Goal: Task Accomplishment & Management: Manage account settings

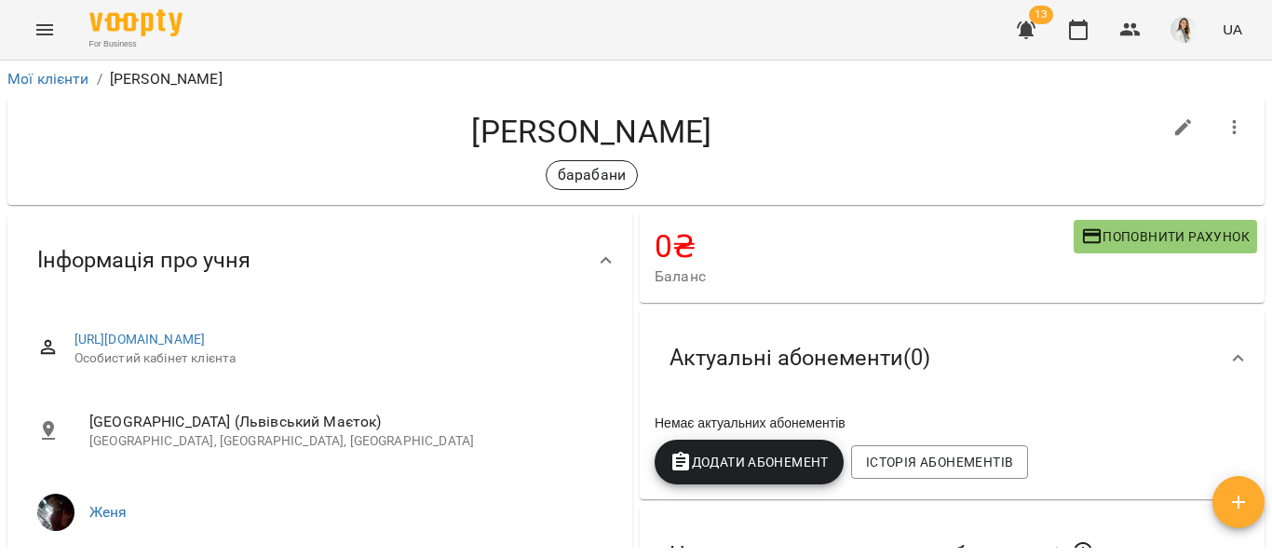
scroll to position [332, 0]
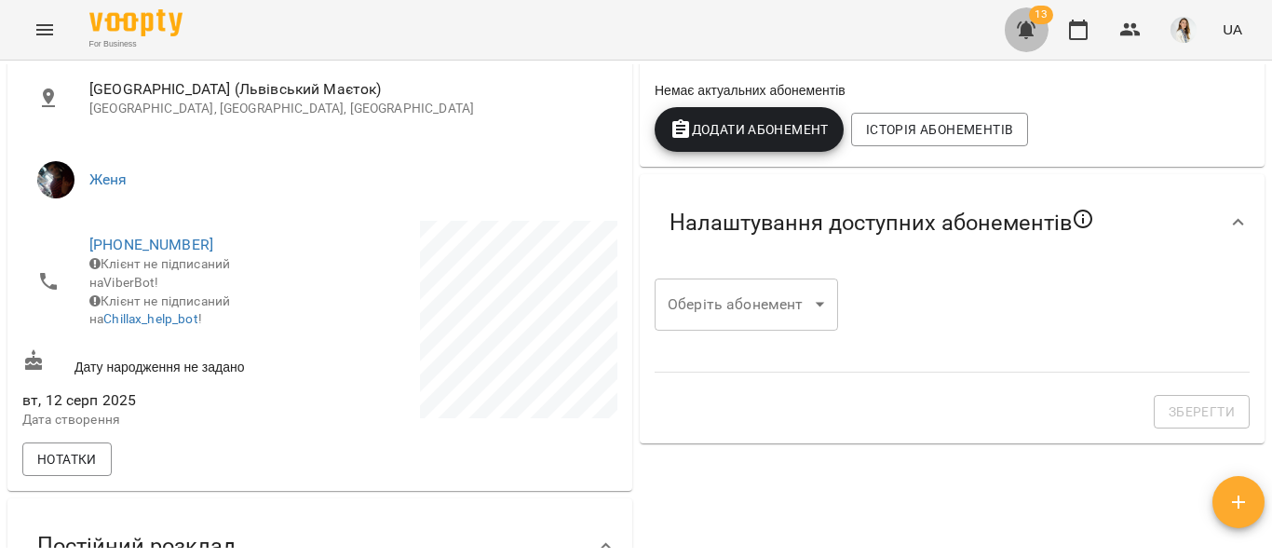
click at [1031, 33] on icon "button" at bounding box center [1026, 30] width 19 height 18
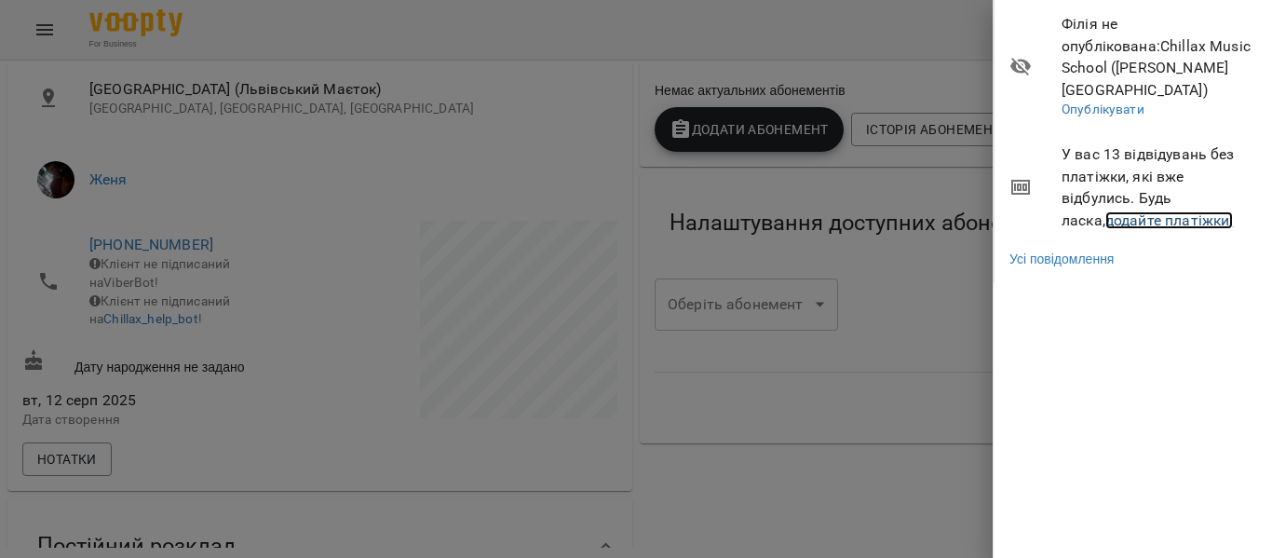
click at [1158, 211] on link "додайте платіжки!" at bounding box center [1170, 220] width 129 height 18
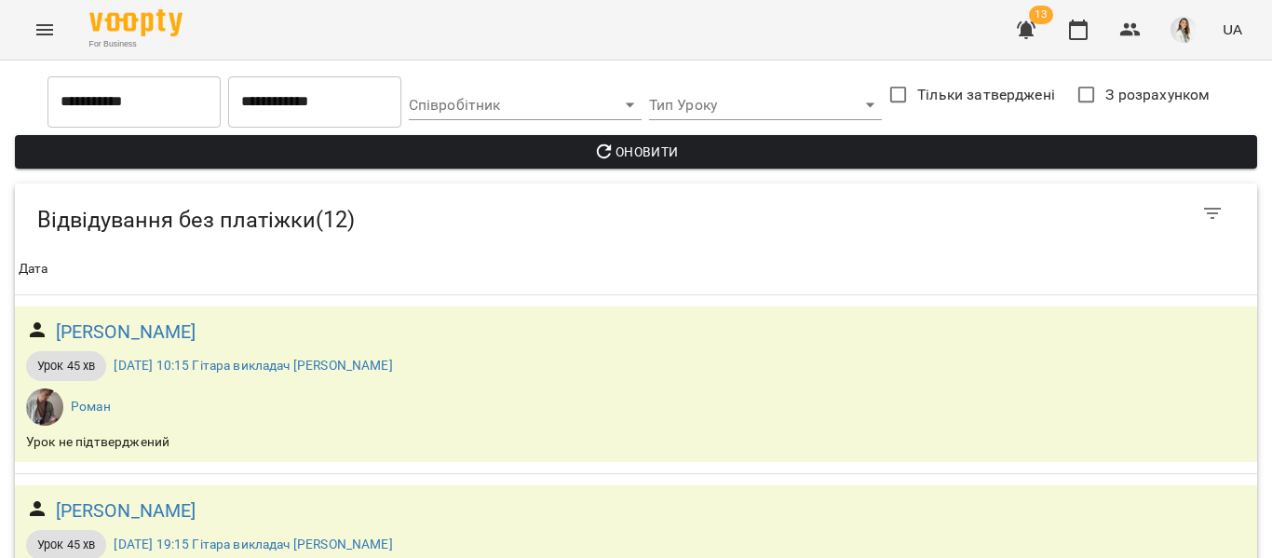
click at [647, 144] on span "Оновити" at bounding box center [636, 152] width 1213 height 22
click at [47, 25] on icon "Menu" at bounding box center [44, 29] width 17 height 11
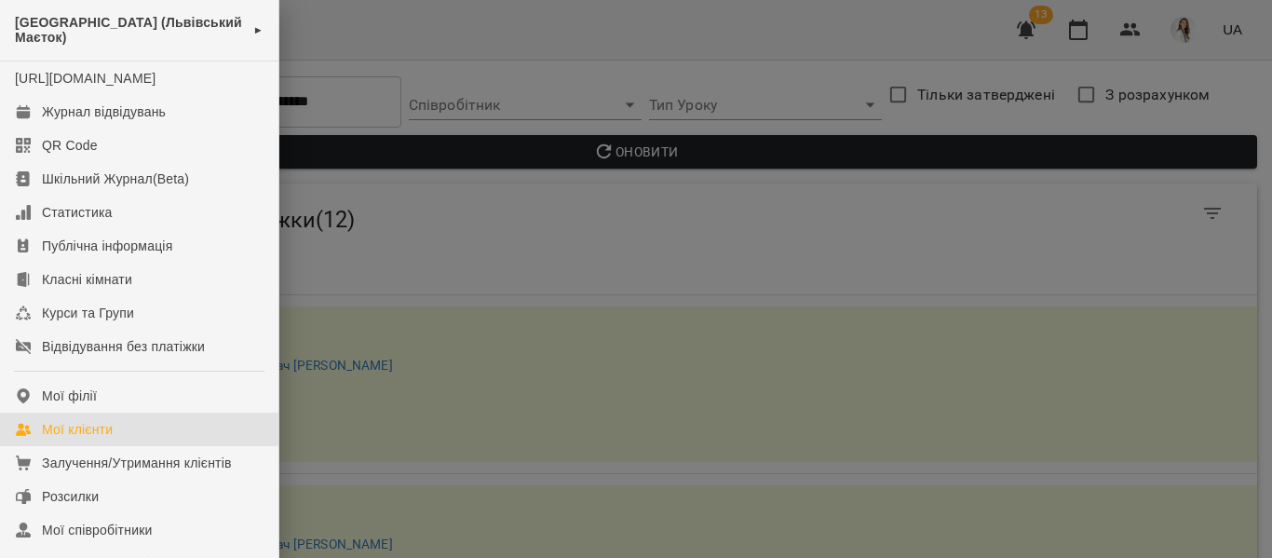
click at [77, 439] on div "Мої клієнти" at bounding box center [77, 429] width 71 height 19
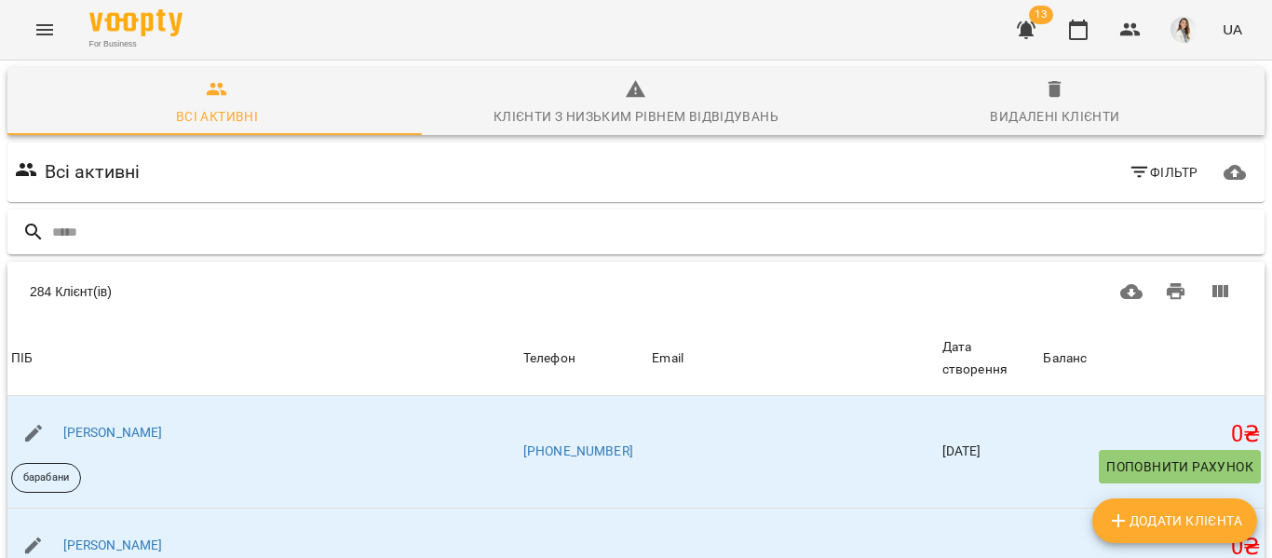
click at [54, 231] on input "text" at bounding box center [654, 232] width 1205 height 31
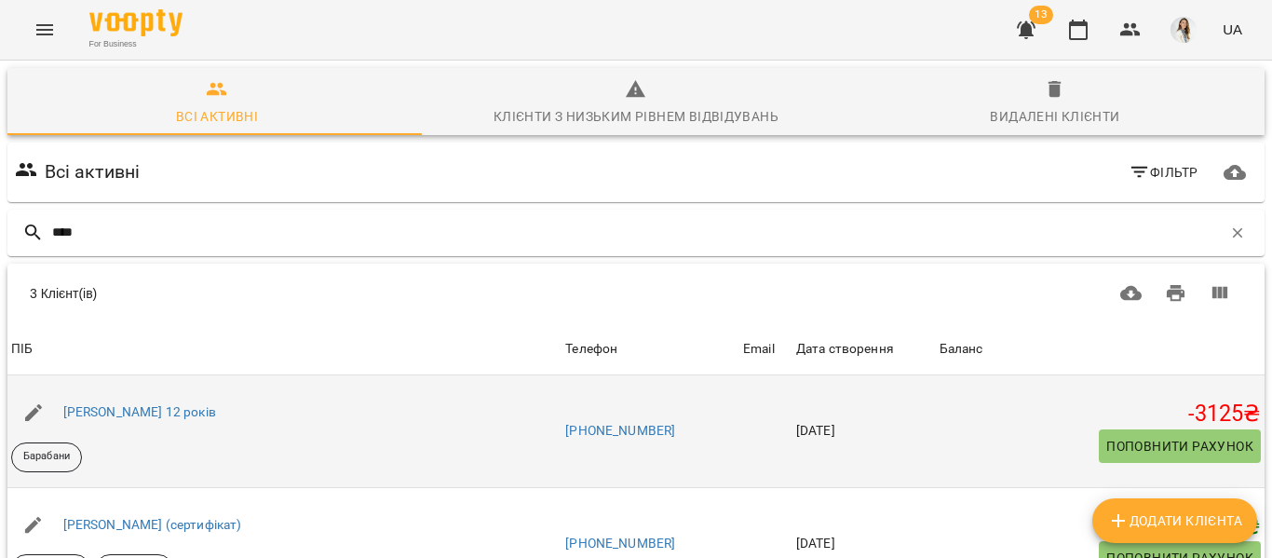
scroll to position [269, 0]
type input "****"
click at [135, 404] on link "[PERSON_NAME] 12 років" at bounding box center [139, 411] width 153 height 15
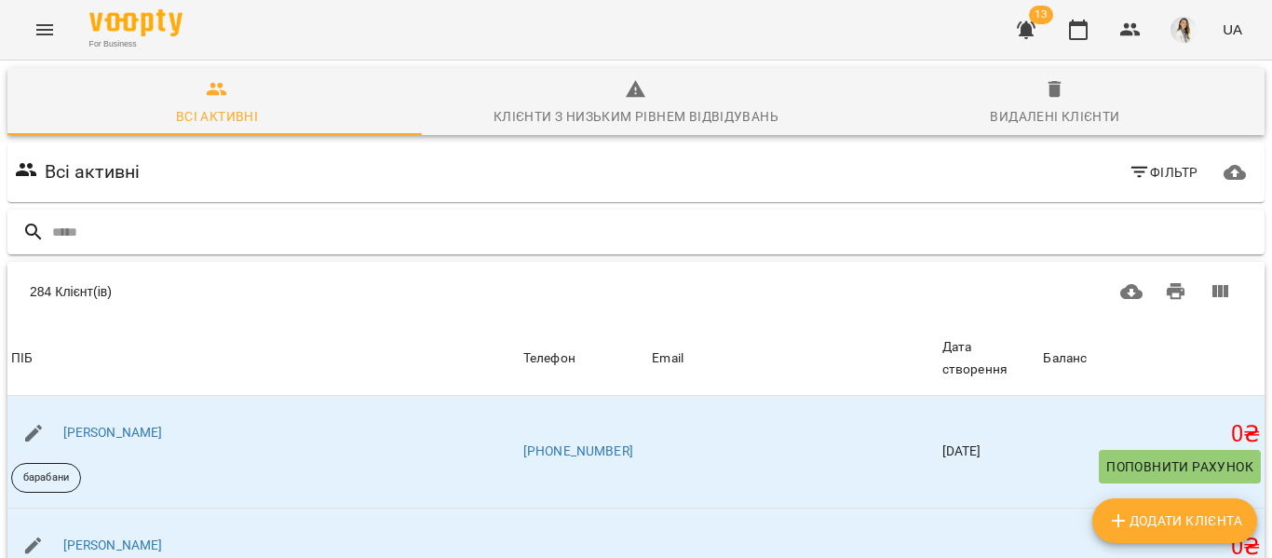
click at [44, 226] on icon at bounding box center [33, 232] width 22 height 22
click at [97, 224] on input "text" at bounding box center [654, 232] width 1205 height 31
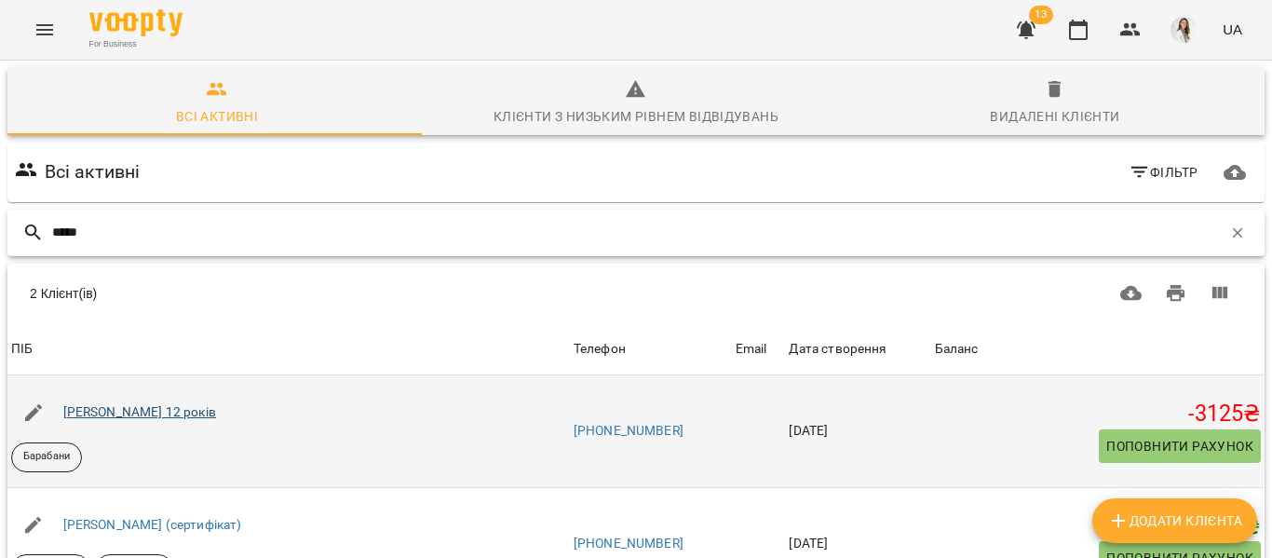
type input "*****"
click at [159, 407] on link "[PERSON_NAME] 12 років" at bounding box center [139, 411] width 153 height 15
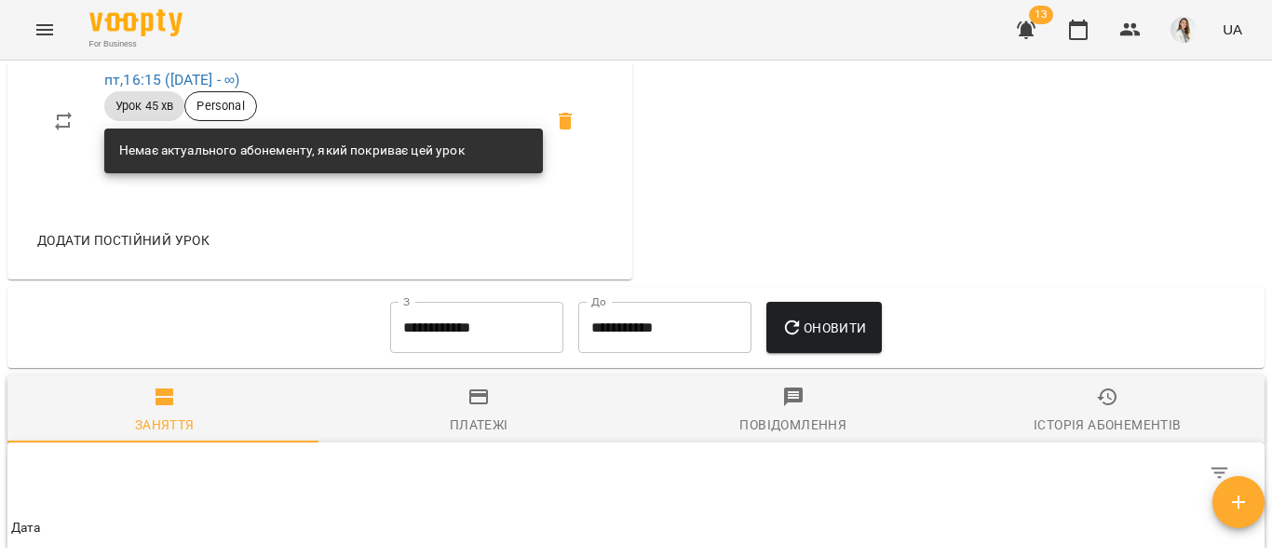
scroll to position [1003, 0]
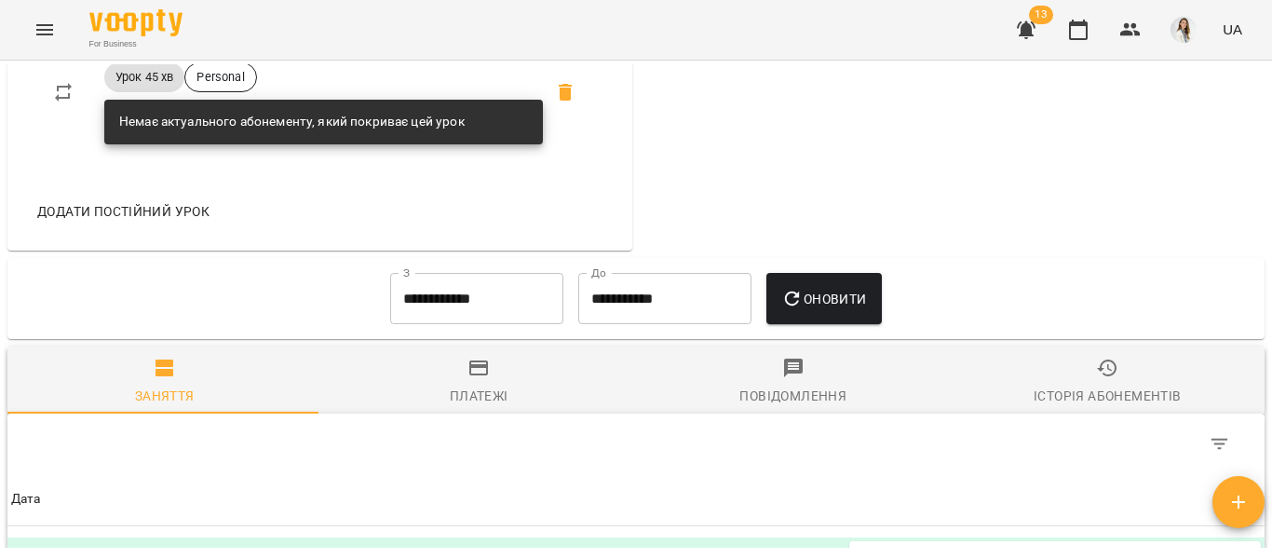
click at [158, 407] on div "Заняття" at bounding box center [165, 396] width 60 height 22
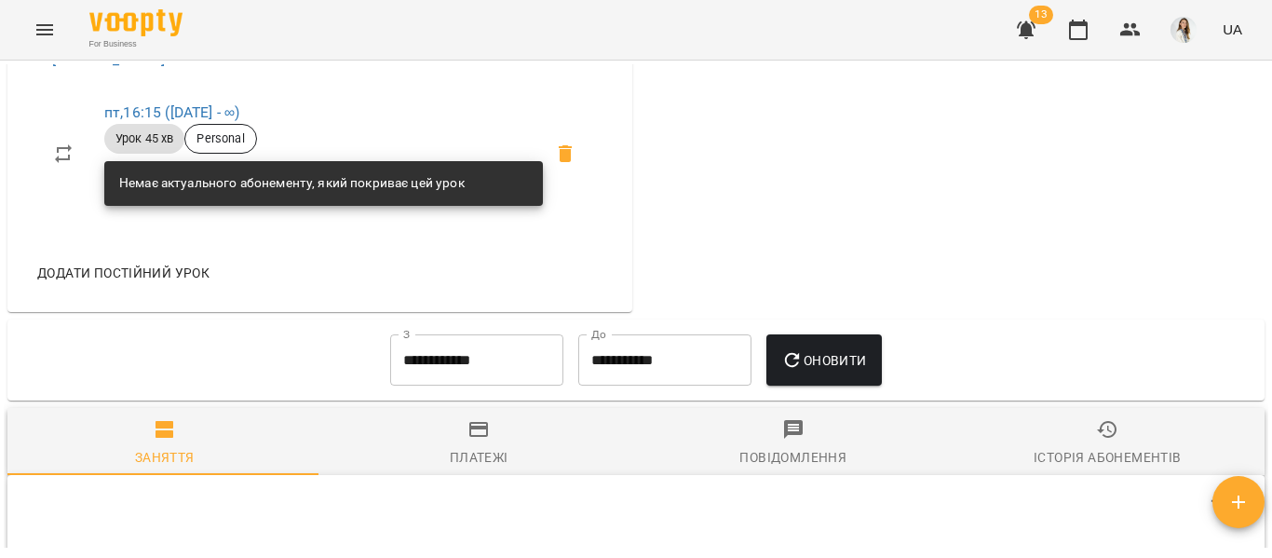
scroll to position [957, 0]
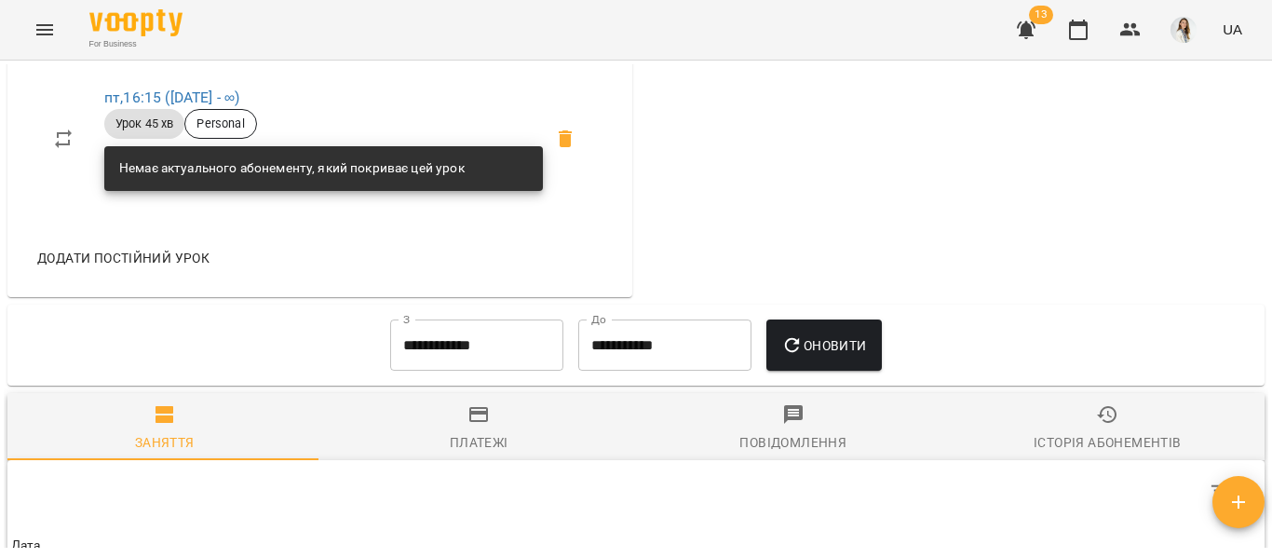
click at [413, 366] on input "**********" at bounding box center [476, 345] width 173 height 52
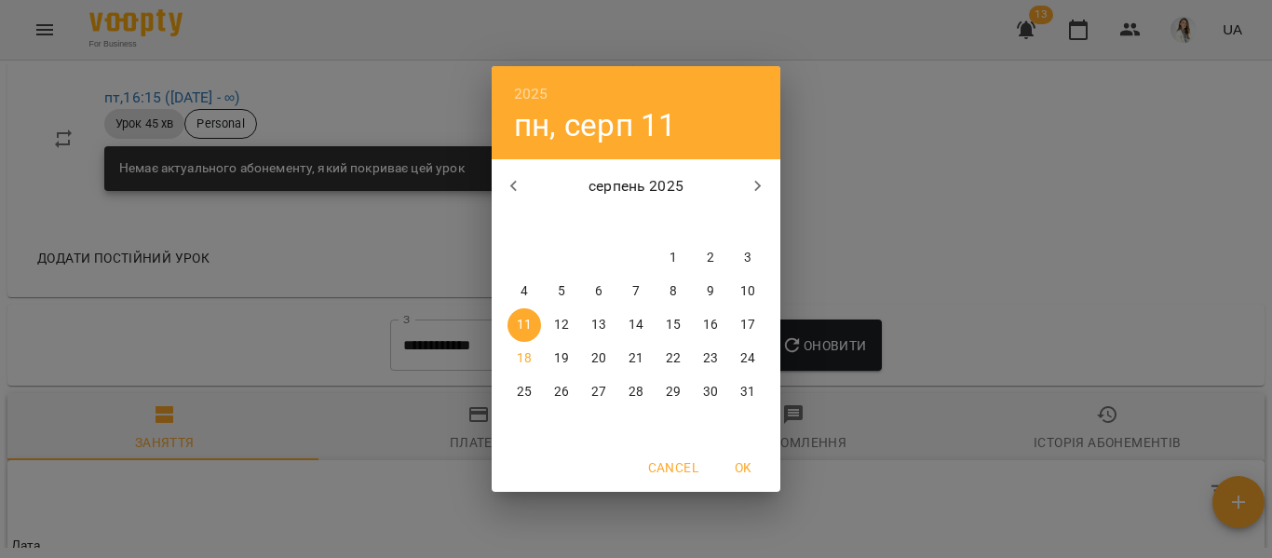
click at [509, 185] on icon "button" at bounding box center [514, 186] width 22 height 22
click at [742, 468] on span "OK" at bounding box center [743, 467] width 45 height 22
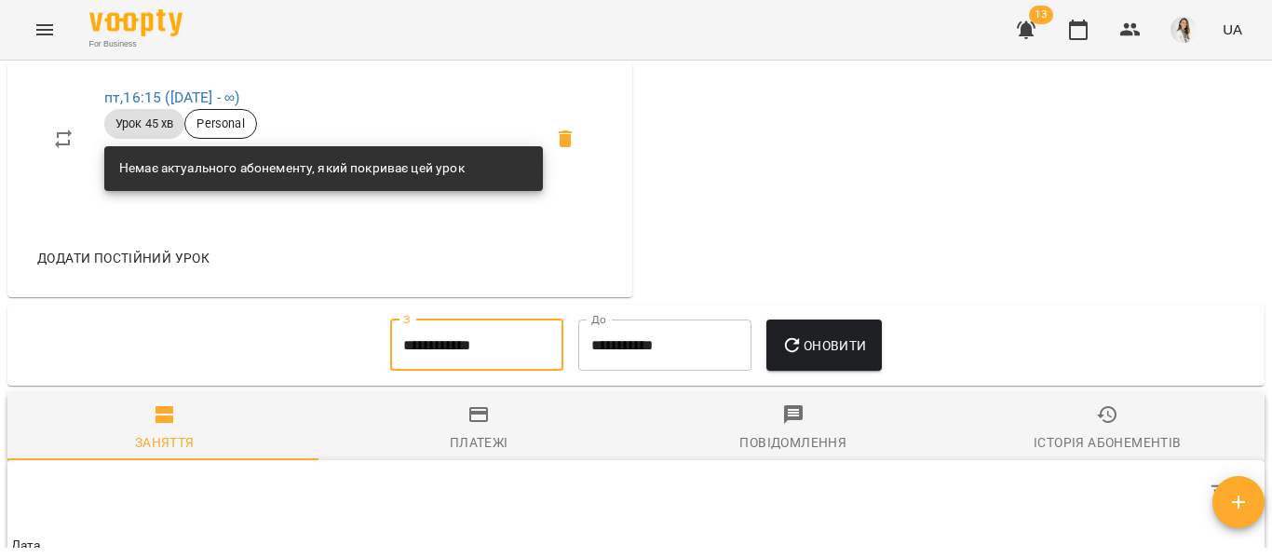
click at [450, 358] on input "**********" at bounding box center [476, 345] width 173 height 52
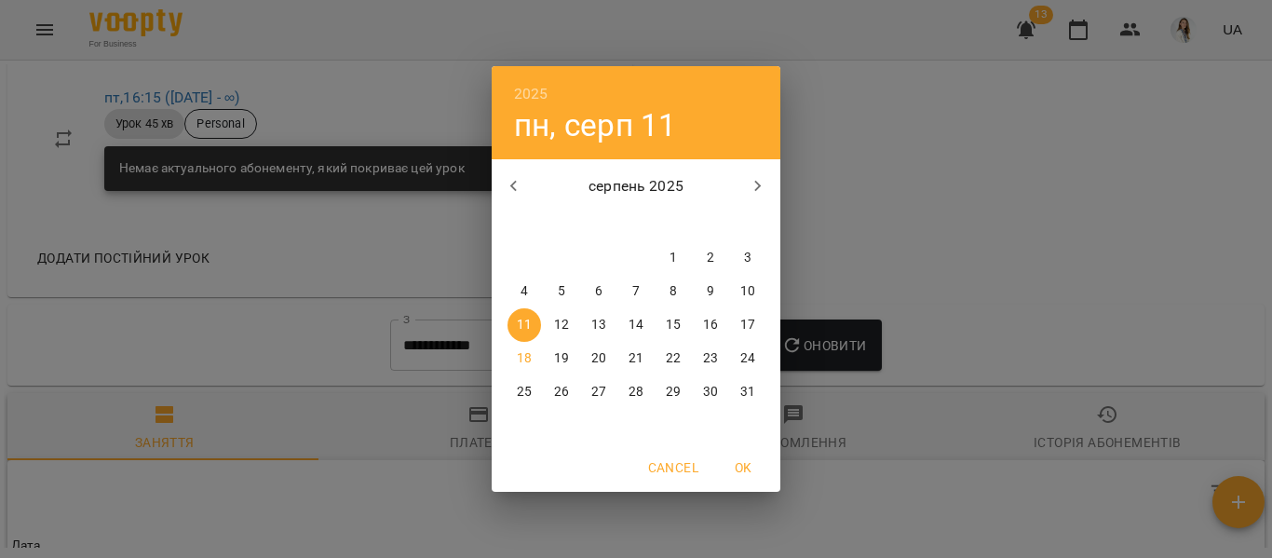
click at [450, 358] on div "2025 пн, серп 11 серпень 2025 пн вт ср чт пт сб нд 28 29 30 31 1 2 3 4 5 6 7 8 …" at bounding box center [636, 279] width 1272 height 558
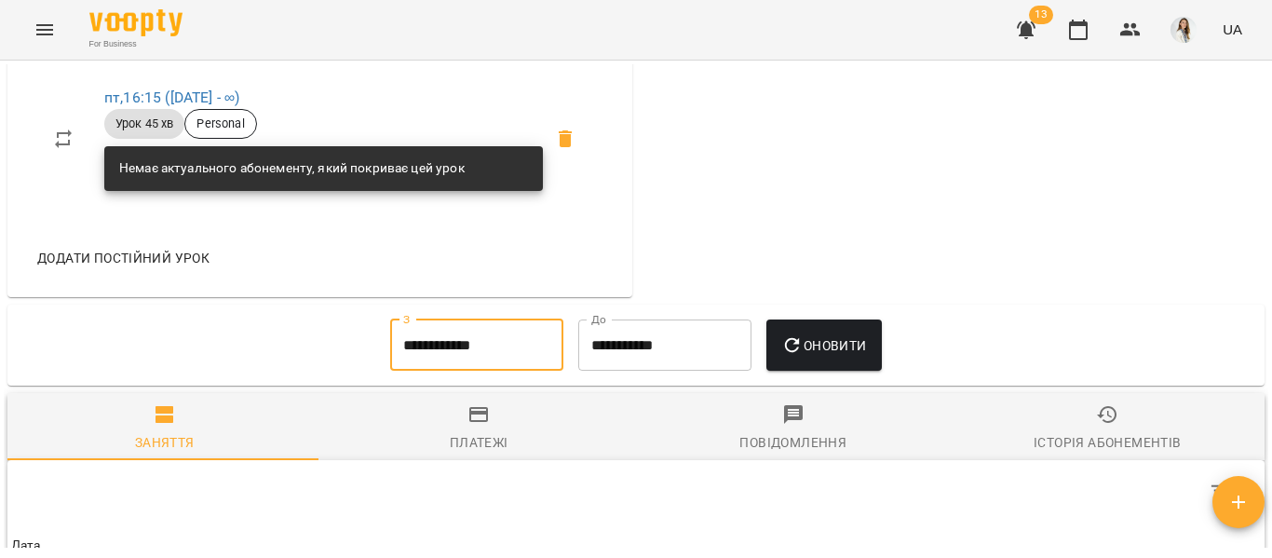
click at [442, 357] on input "**********" at bounding box center [476, 345] width 173 height 52
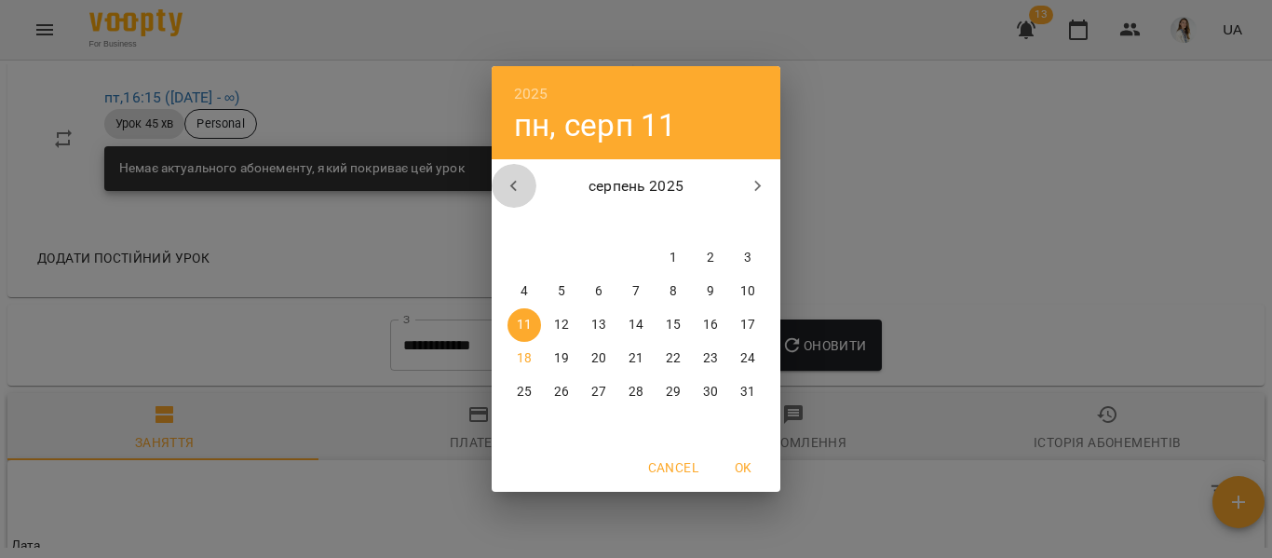
click at [513, 190] on icon "button" at bounding box center [514, 186] width 22 height 22
click at [749, 256] on p "1" at bounding box center [747, 258] width 7 height 19
type input "**********"
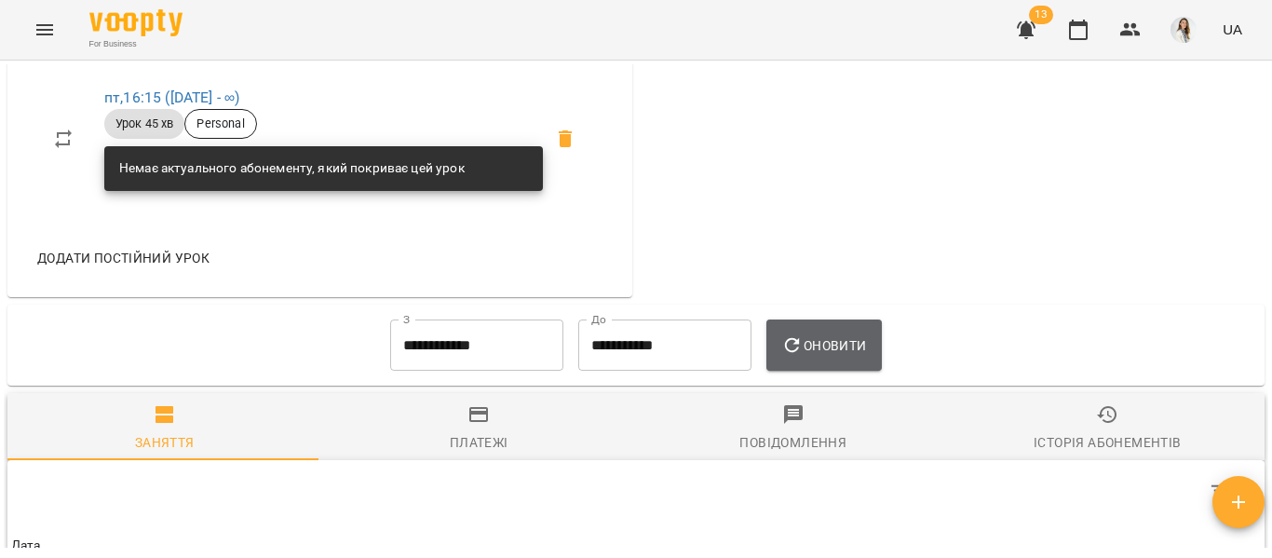
click at [866, 349] on span "Оновити" at bounding box center [823, 345] width 85 height 22
click at [804, 357] on icon "button" at bounding box center [792, 345] width 22 height 22
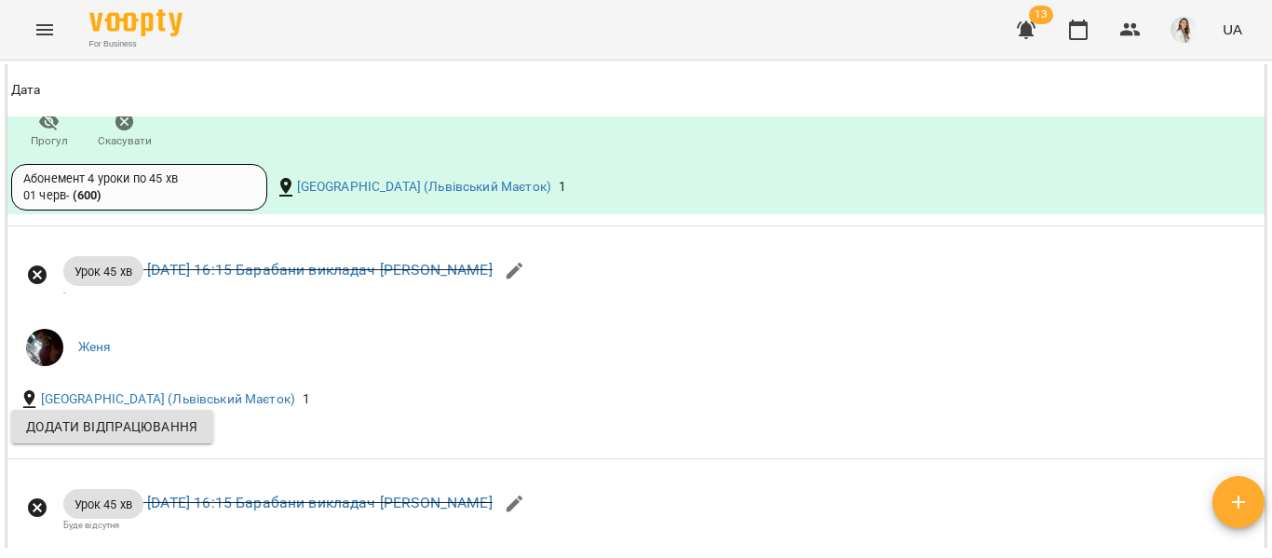
scroll to position [2463, 0]
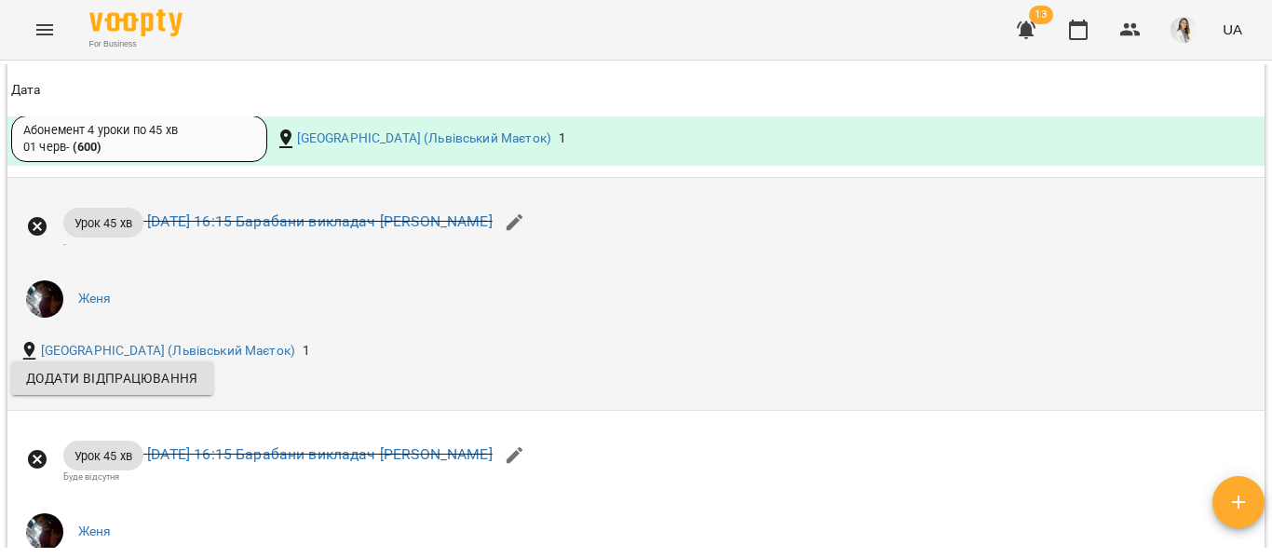
drag, startPoint x: 577, startPoint y: 522, endPoint x: 524, endPoint y: 331, distance: 198.2
click at [524, 325] on li "Женя" at bounding box center [426, 299] width 831 height 52
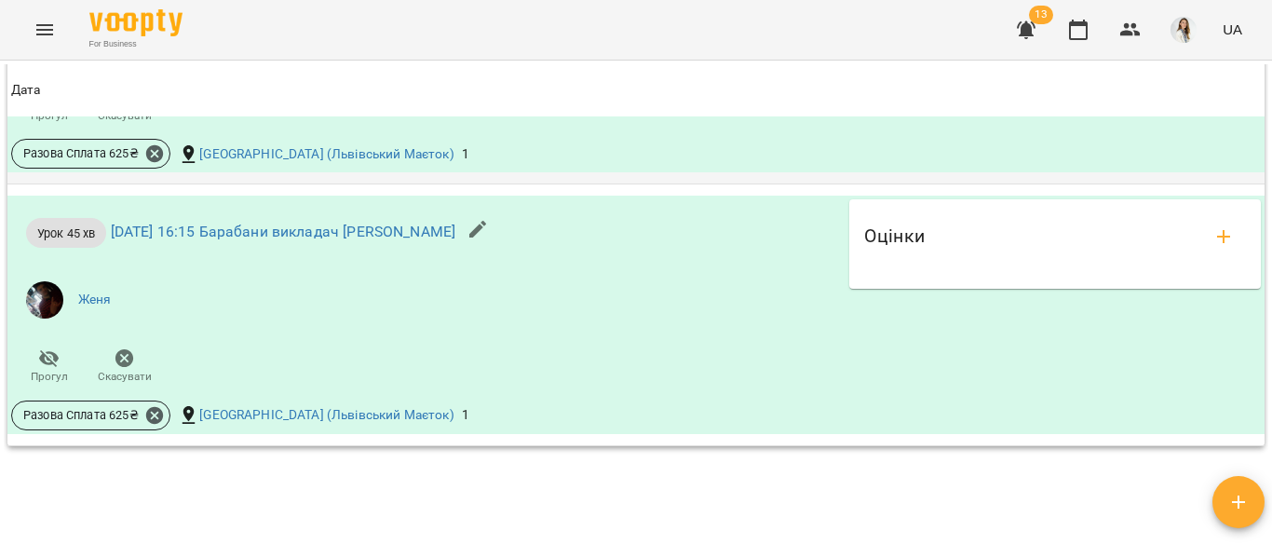
scroll to position [4307, 0]
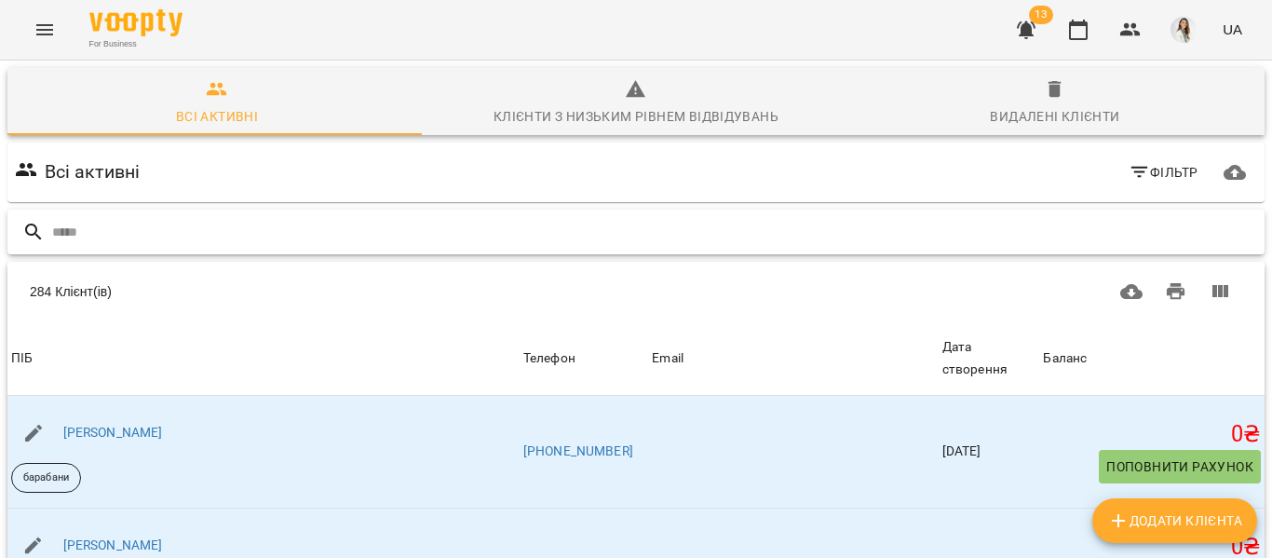
click at [53, 229] on input "text" at bounding box center [654, 232] width 1205 height 31
